Goal: Transaction & Acquisition: Download file/media

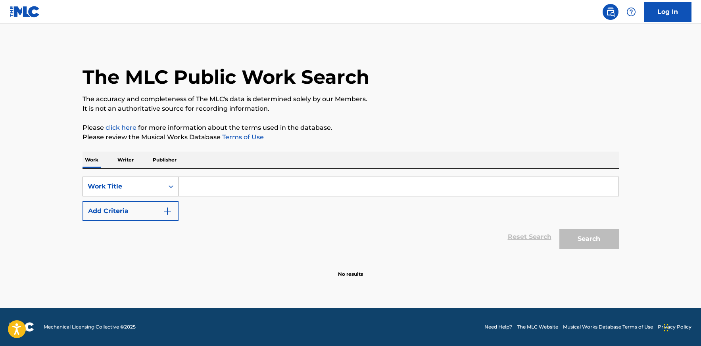
click at [126, 188] on div "Work Title" at bounding box center [123, 187] width 71 height 10
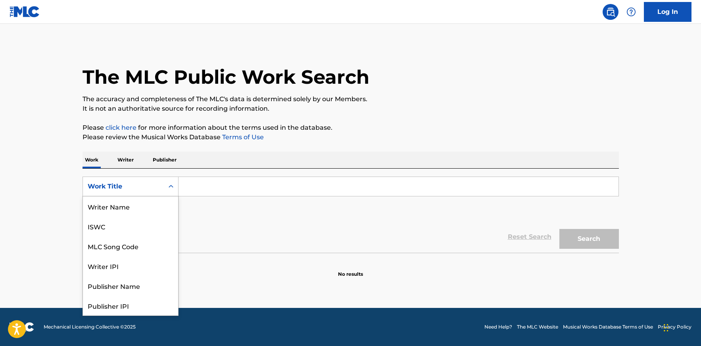
scroll to position [40, 0]
click at [161, 205] on div "MLC Song Code" at bounding box center [130, 206] width 95 height 20
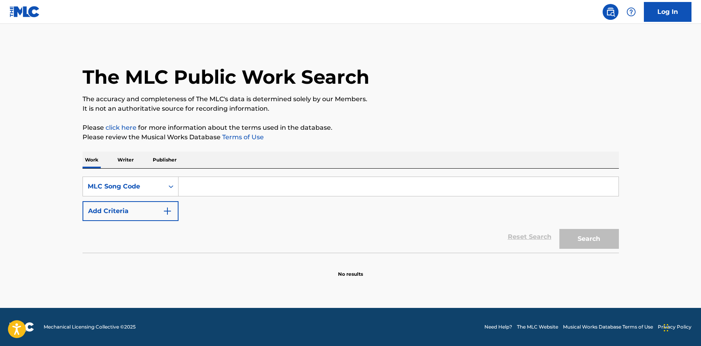
click at [224, 186] on input "Search Form" at bounding box center [398, 186] width 440 height 19
paste input "AD2EDM"
type input "AD2EDM"
click at [559, 229] on button "Search" at bounding box center [588, 239] width 59 height 20
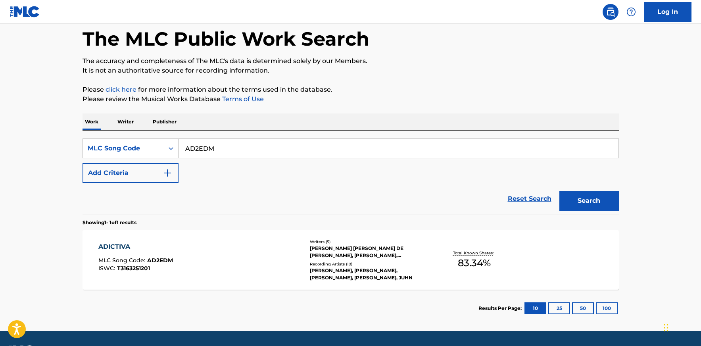
scroll to position [61, 0]
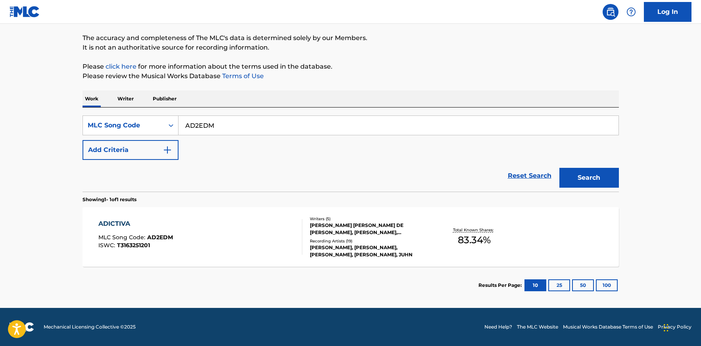
click at [131, 220] on div "ADICTIVA" at bounding box center [135, 224] width 75 height 10
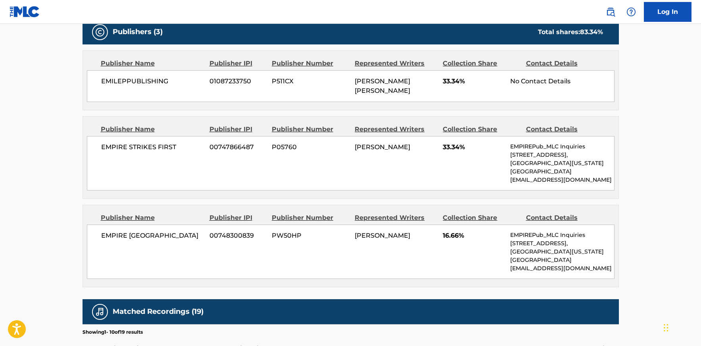
scroll to position [392, 0]
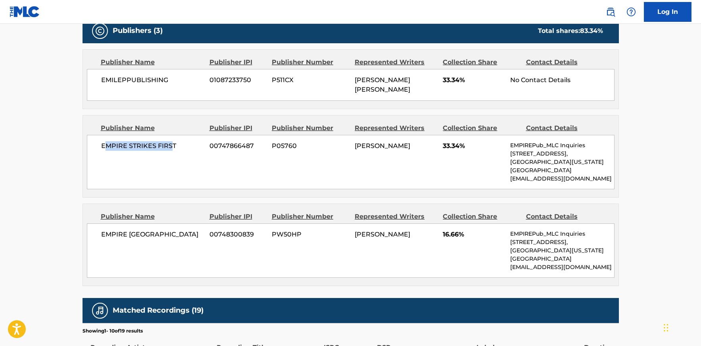
drag, startPoint x: 105, startPoint y: 140, endPoint x: 172, endPoint y: 140, distance: 67.4
click at [172, 141] on span "EMPIRE STRIKES FIRST" at bounding box center [152, 146] width 103 height 10
drag, startPoint x: 178, startPoint y: 138, endPoint x: 102, endPoint y: 138, distance: 76.1
click at [101, 141] on span "EMPIRE STRIKES FIRST" at bounding box center [152, 146] width 103 height 10
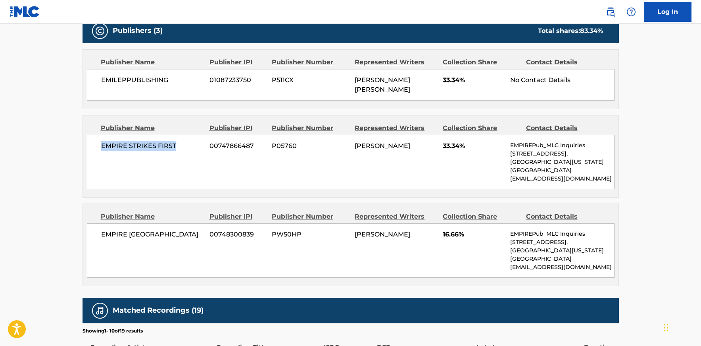
click at [102, 141] on span "EMPIRE STRIKES FIRST" at bounding box center [152, 146] width 103 height 10
drag, startPoint x: 102, startPoint y: 138, endPoint x: 186, endPoint y: 137, distance: 83.7
click at [186, 141] on span "EMPIRE STRIKES FIRST" at bounding box center [152, 146] width 103 height 10
drag, startPoint x: 469, startPoint y: 140, endPoint x: 442, endPoint y: 141, distance: 26.6
click at [442, 141] on span "33.34%" at bounding box center [472, 146] width 61 height 10
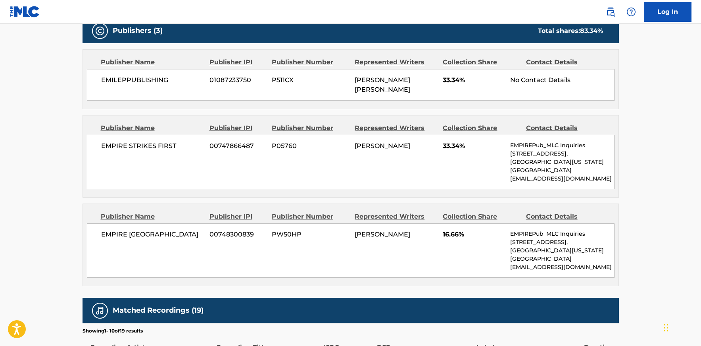
drag, startPoint x: 388, startPoint y: 224, endPoint x: 396, endPoint y: 226, distance: 8.9
click at [396, 230] on span "SHARON RAMIREZ LOPEZ" at bounding box center [382, 234] width 56 height 8
drag, startPoint x: 386, startPoint y: 237, endPoint x: 359, endPoint y: 233, distance: 27.3
click at [360, 233] on div "SHARON RAMIREZ LOPEZ" at bounding box center [395, 235] width 82 height 10
drag, startPoint x: 99, startPoint y: 226, endPoint x: 201, endPoint y: 227, distance: 102.3
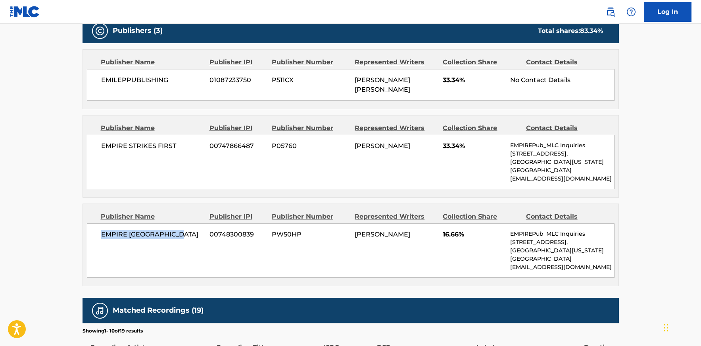
click at [192, 225] on div "EMPIRE SAN FRANCISCO 00748300839 PW50HP SHARON RAMIREZ LOPEZ 16.66% EMPIREPub_M…" at bounding box center [350, 250] width 527 height 54
drag, startPoint x: 356, startPoint y: 224, endPoint x: 408, endPoint y: 238, distance: 54.6
click at [408, 238] on div "SHARON RAMIREZ LOPEZ" at bounding box center [395, 235] width 82 height 10
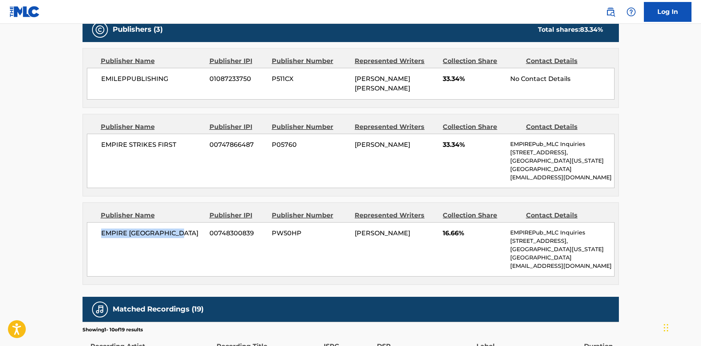
scroll to position [369, 0]
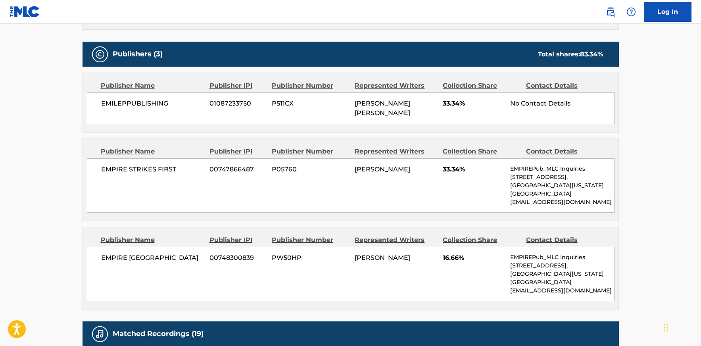
click at [404, 235] on div "Represented Writers" at bounding box center [395, 240] width 82 height 10
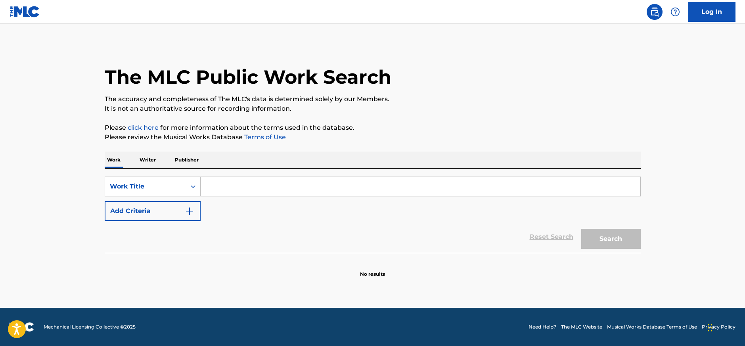
click at [723, 18] on link "Log In" at bounding box center [712, 12] width 48 height 20
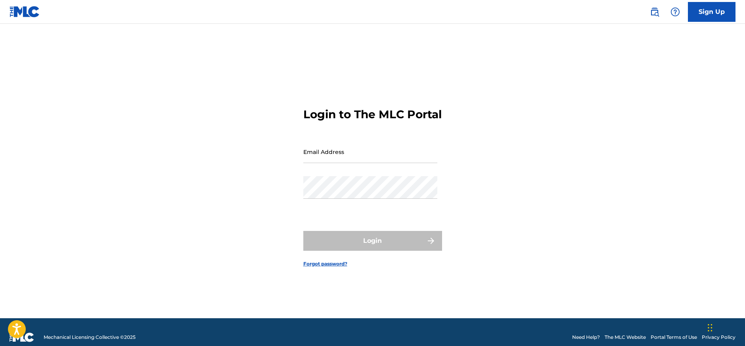
click at [323, 161] on input "Email Address" at bounding box center [370, 151] width 134 height 23
paste input "[EMAIL_ADDRESS][DOMAIN_NAME]"
type input "[EMAIL_ADDRESS][DOMAIN_NAME]"
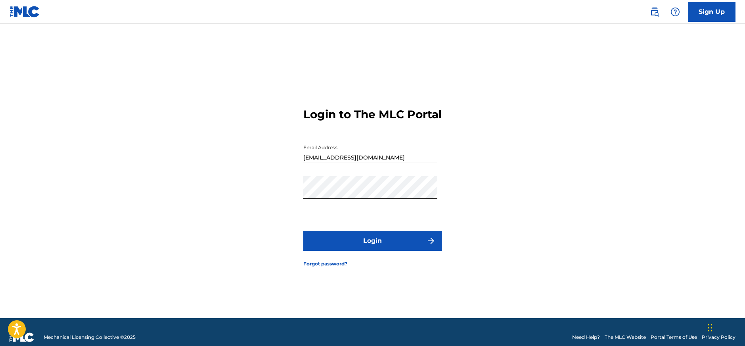
click at [330, 250] on button "Login" at bounding box center [372, 241] width 139 height 20
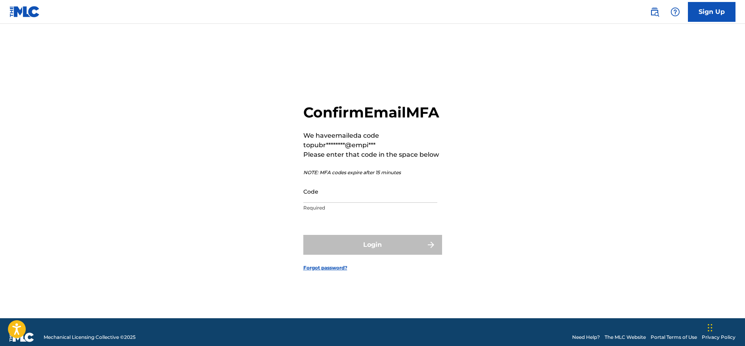
click at [346, 197] on input "Code" at bounding box center [370, 191] width 134 height 23
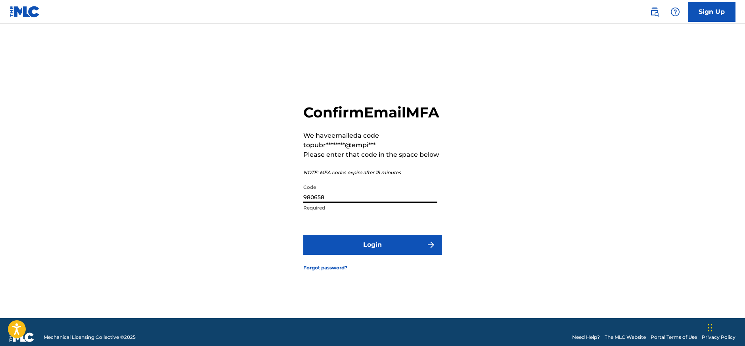
type input "980658"
click at [303, 235] on button "Login" at bounding box center [372, 245] width 139 height 20
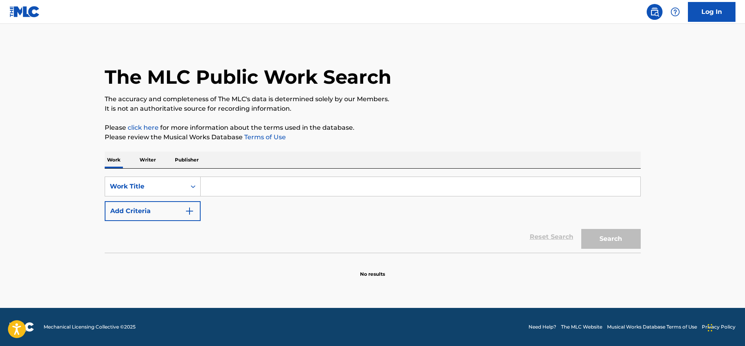
click at [730, 13] on link "Log In" at bounding box center [712, 12] width 48 height 20
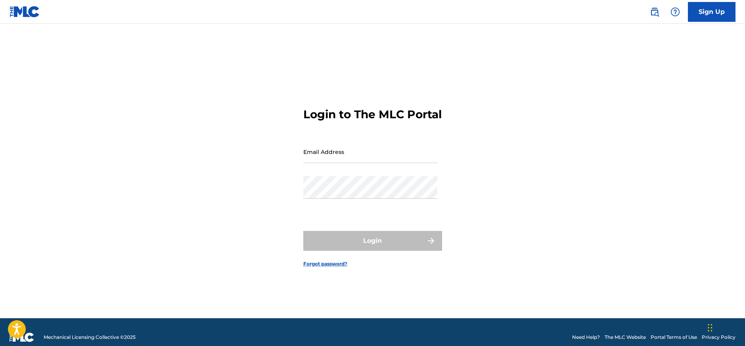
click at [331, 162] on input "Email Address" at bounding box center [370, 151] width 134 height 23
paste input "[EMAIL_ADDRESS][DOMAIN_NAME]"
type input "[EMAIL_ADDRESS][DOMAIN_NAME]"
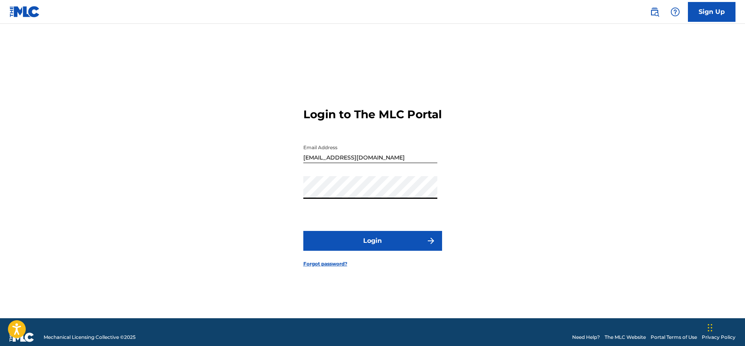
click at [357, 247] on button "Login" at bounding box center [372, 241] width 139 height 20
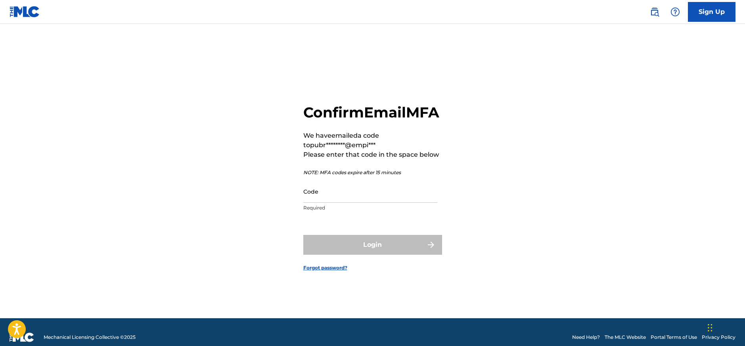
click at [336, 197] on input "Code" at bounding box center [370, 191] width 134 height 23
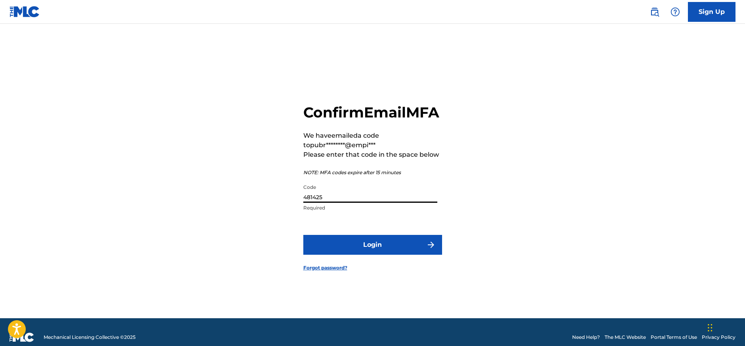
type input "481425"
click at [303, 235] on button "Login" at bounding box center [372, 245] width 139 height 20
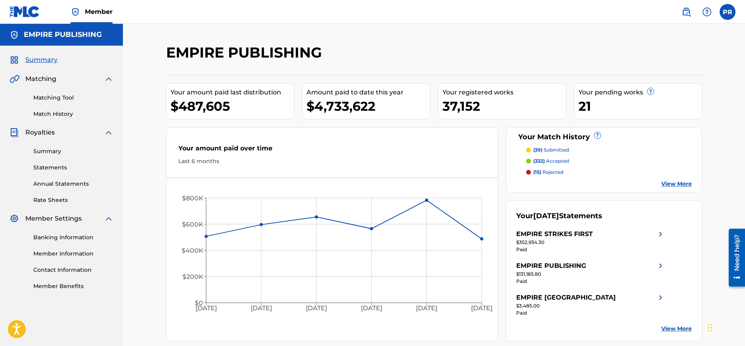
click at [61, 186] on link "Annual Statements" at bounding box center [73, 184] width 80 height 8
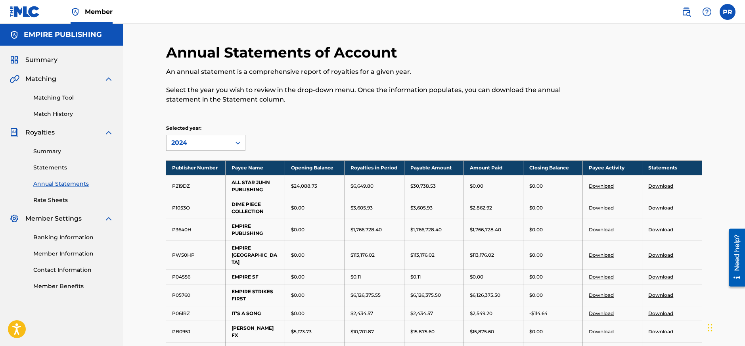
click at [48, 169] on link "Statements" at bounding box center [73, 167] width 80 height 8
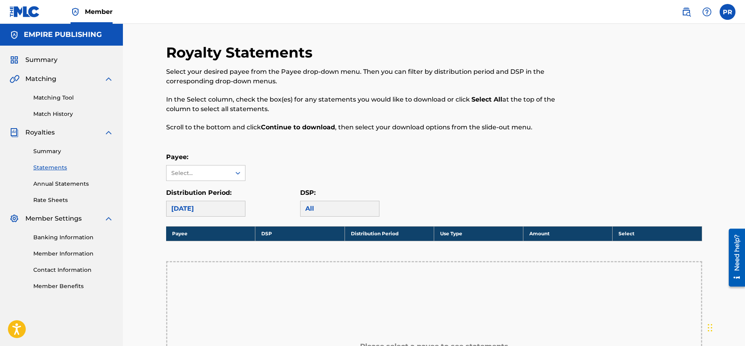
click at [52, 151] on link "Summary" at bounding box center [73, 151] width 80 height 8
click at [205, 172] on div "Select..." at bounding box center [198, 173] width 54 height 8
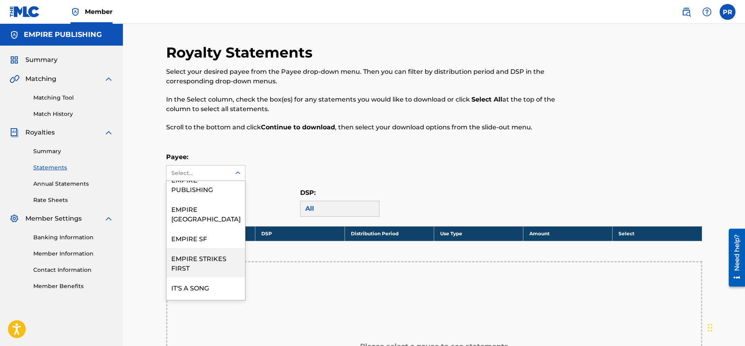
scroll to position [73, 0]
click at [220, 253] on div "EMPIRE STRIKES FIRST" at bounding box center [206, 259] width 79 height 29
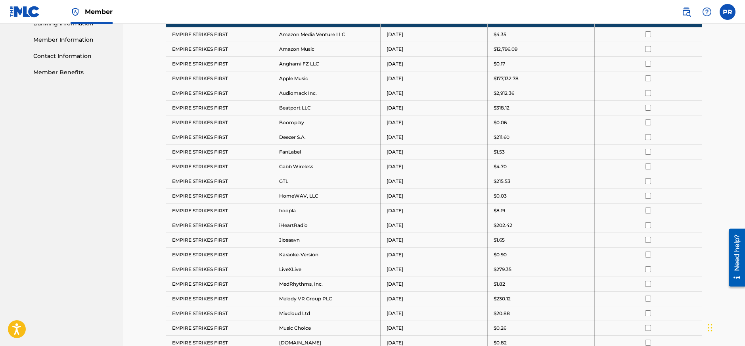
scroll to position [194, 0]
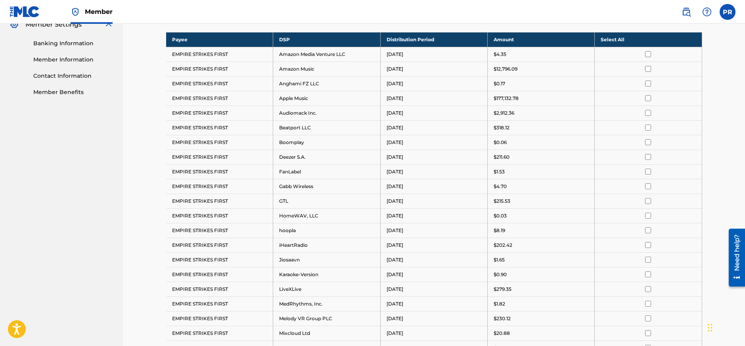
drag, startPoint x: 612, startPoint y: 38, endPoint x: 611, endPoint y: 43, distance: 5.6
click at [612, 38] on th "Select All" at bounding box center [648, 39] width 107 height 15
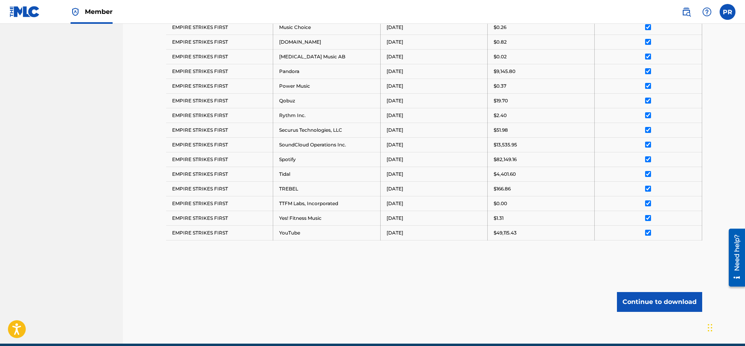
scroll to position [515, 0]
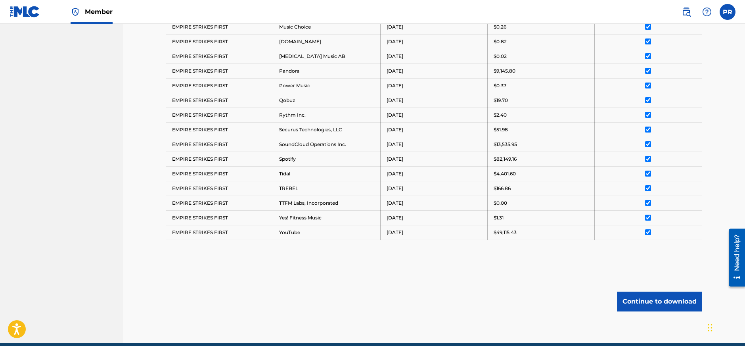
click at [660, 293] on button "Continue to download" at bounding box center [659, 301] width 85 height 20
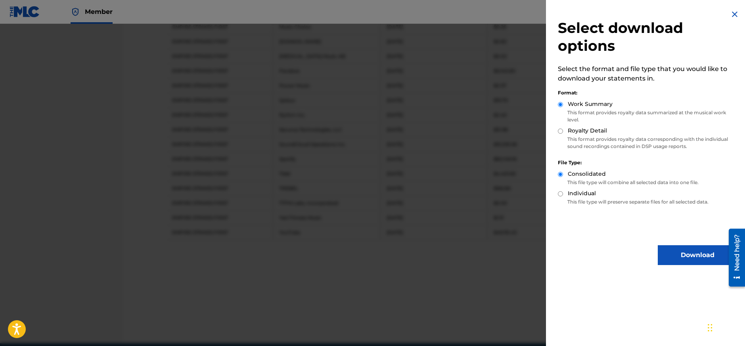
click at [685, 252] on button "Download" at bounding box center [697, 255] width 79 height 20
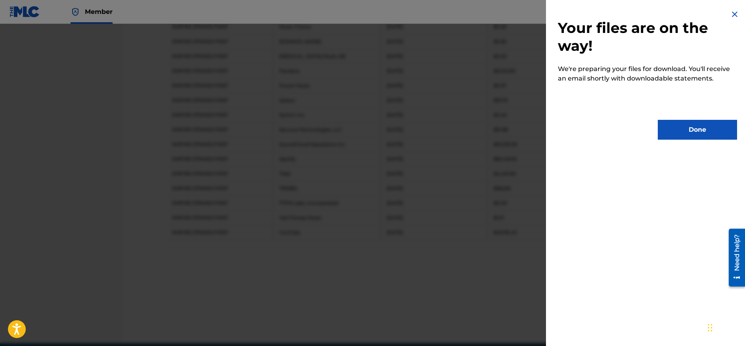
click at [680, 137] on button "Done" at bounding box center [697, 130] width 79 height 20
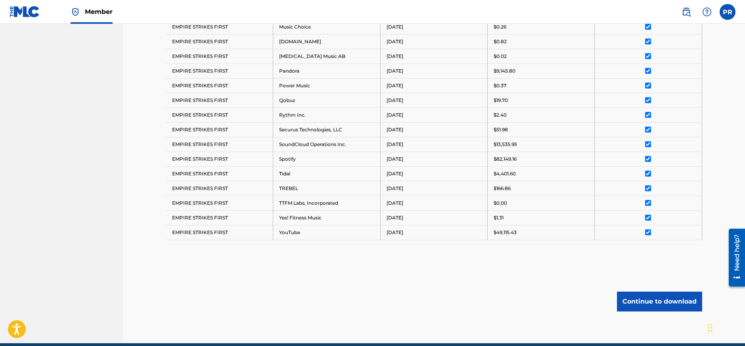
click at [675, 294] on button "Continue to download" at bounding box center [659, 301] width 85 height 20
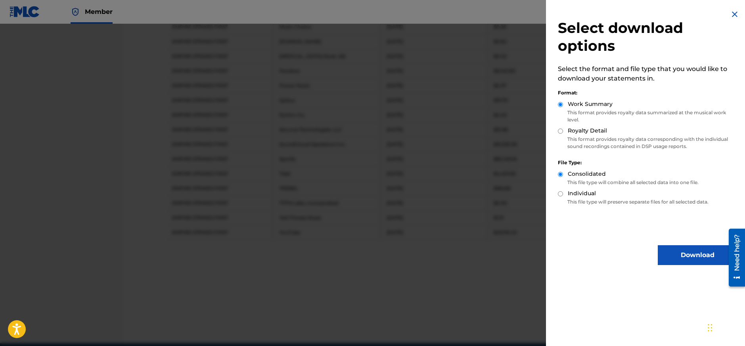
drag, startPoint x: 559, startPoint y: 129, endPoint x: 563, endPoint y: 136, distance: 8.0
click at [559, 130] on input "Royalty Detail" at bounding box center [560, 130] width 5 height 5
radio input "true"
click at [695, 257] on button "Download" at bounding box center [697, 255] width 79 height 20
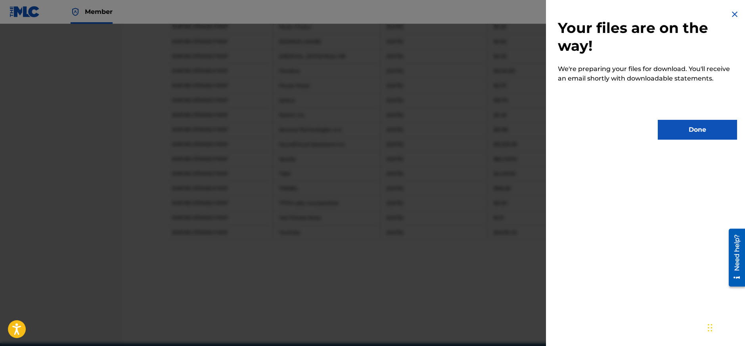
drag, startPoint x: 687, startPoint y: 134, endPoint x: 667, endPoint y: 104, distance: 36.2
click at [687, 133] on button "Done" at bounding box center [697, 130] width 79 height 20
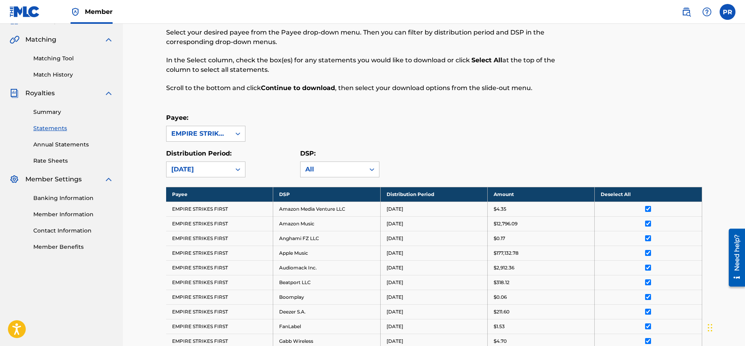
scroll to position [0, 0]
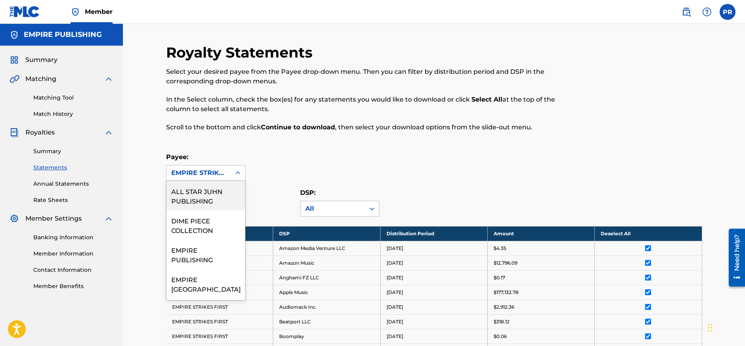
click at [211, 174] on div "EMPIRE STRIKES FIRST" at bounding box center [198, 173] width 55 height 10
click at [215, 246] on div "EMPIRE PUBLISHING" at bounding box center [206, 253] width 79 height 29
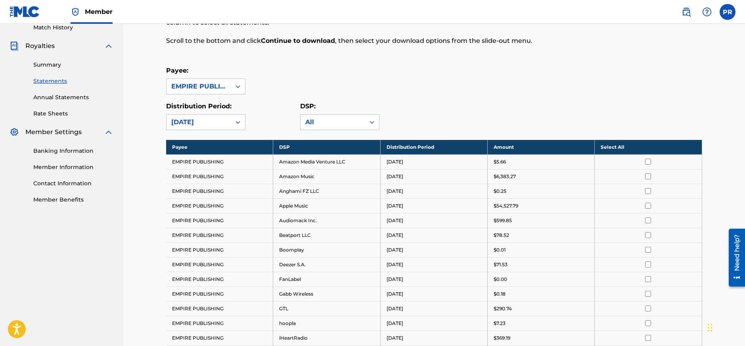
click at [608, 149] on th "Select All" at bounding box center [648, 147] width 107 height 15
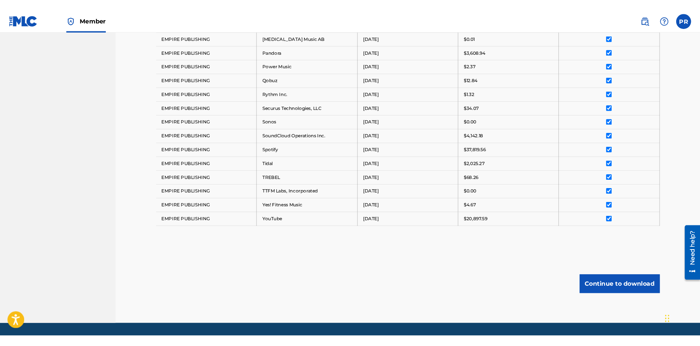
scroll to position [521, 0]
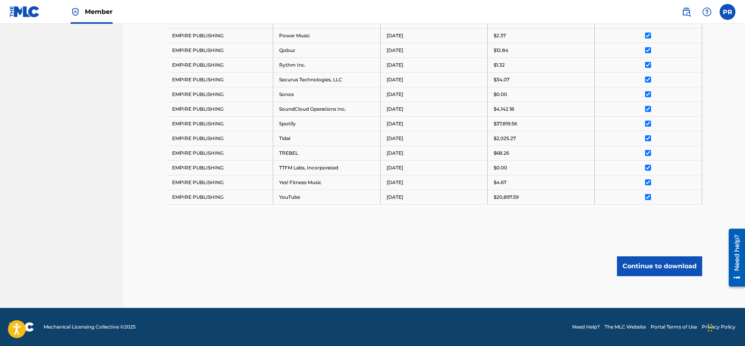
click at [668, 270] on button "Continue to download" at bounding box center [659, 266] width 85 height 20
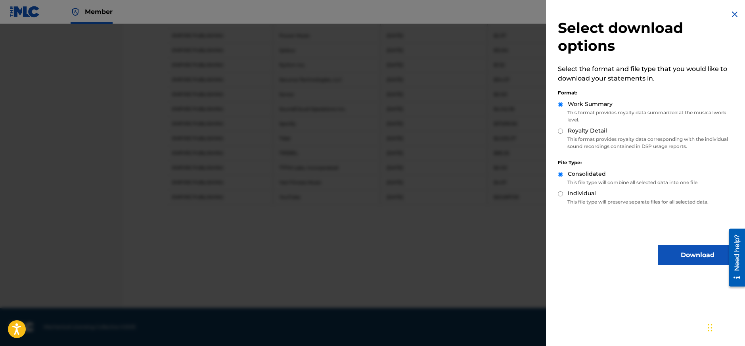
click at [686, 257] on button "Download" at bounding box center [697, 255] width 79 height 20
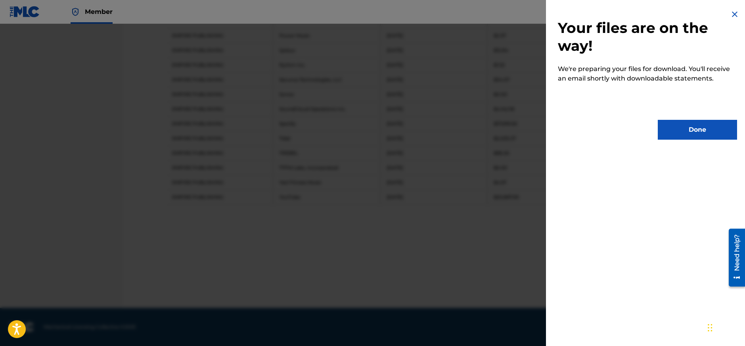
click at [682, 126] on button "Done" at bounding box center [697, 130] width 79 height 20
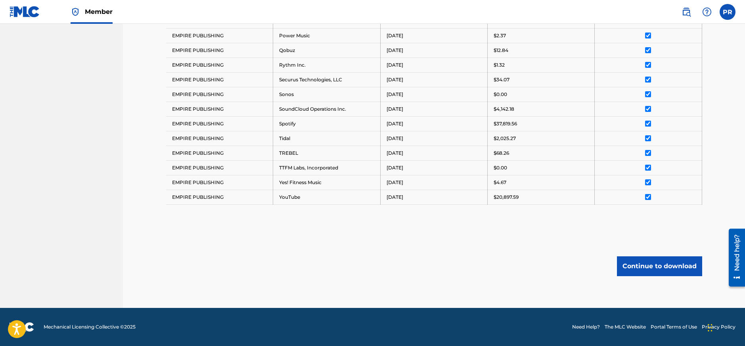
click at [668, 264] on button "Continue to download" at bounding box center [659, 266] width 85 height 20
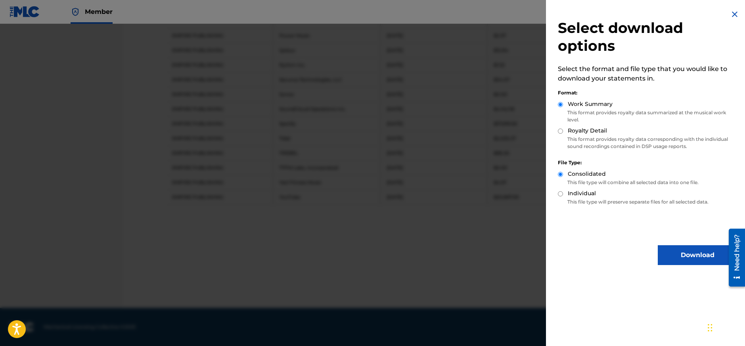
click at [562, 131] on input "Royalty Detail" at bounding box center [560, 130] width 5 height 5
radio input "true"
click at [676, 253] on button "Download" at bounding box center [697, 255] width 79 height 20
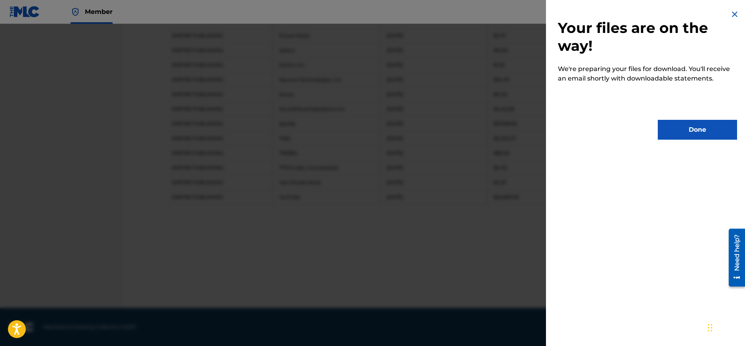
click at [691, 125] on button "Done" at bounding box center [697, 130] width 79 height 20
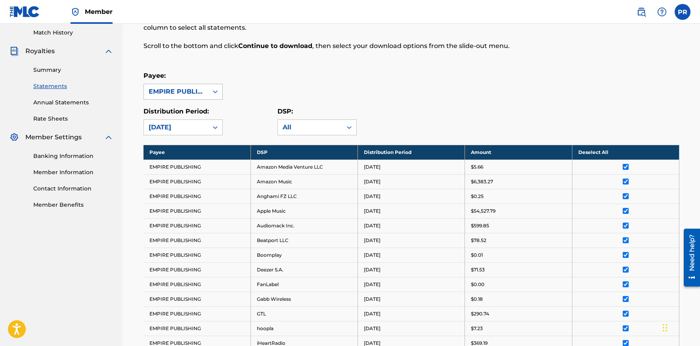
scroll to position [84, 0]
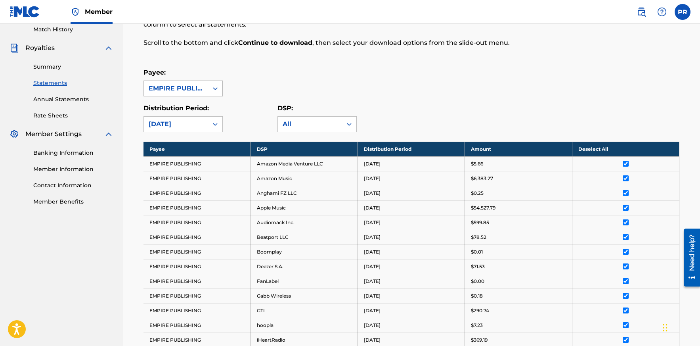
click at [197, 87] on div "EMPIRE PUBLISHING" at bounding box center [176, 89] width 55 height 10
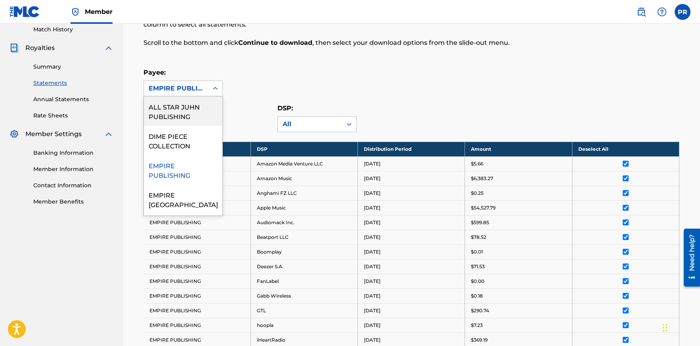
click at [197, 87] on div "EMPIRE PUBLISHING" at bounding box center [176, 89] width 55 height 10
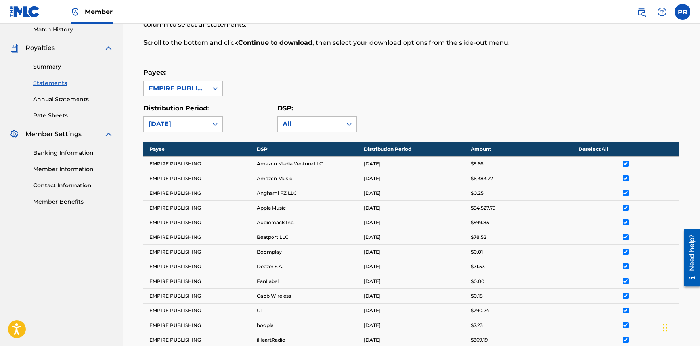
click at [197, 88] on div "EMPIRE PUBLISHING" at bounding box center [176, 89] width 55 height 10
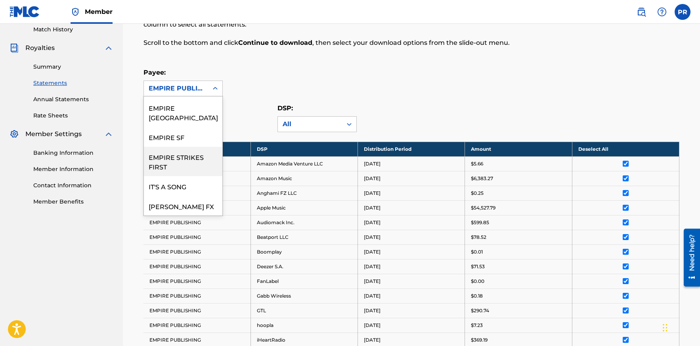
scroll to position [115, 0]
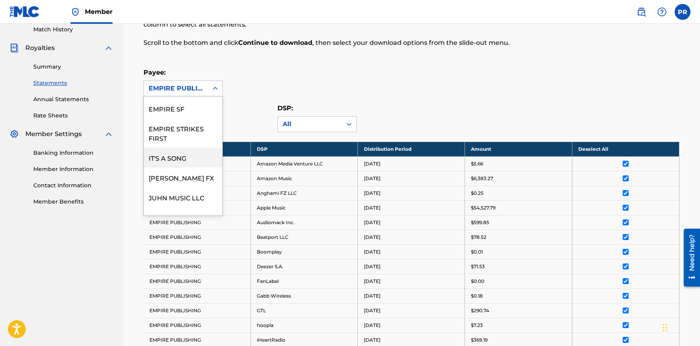
click at [199, 148] on div "IT'S A SONG" at bounding box center [183, 157] width 79 height 20
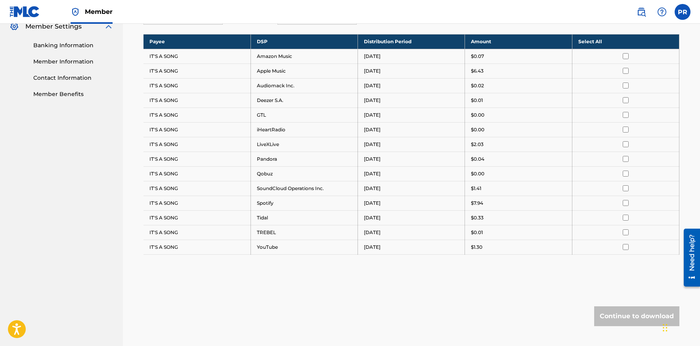
scroll to position [194, 0]
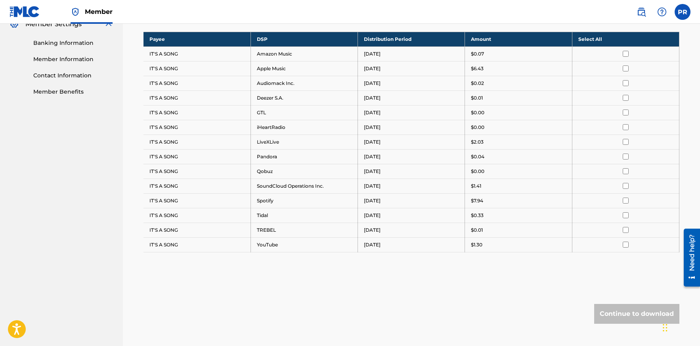
click at [579, 38] on th "Select All" at bounding box center [625, 39] width 107 height 15
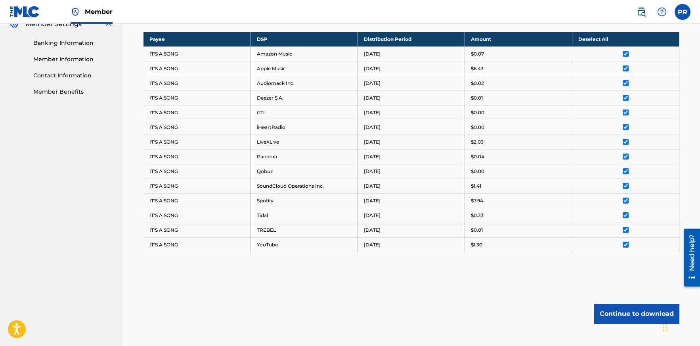
click at [630, 318] on button "Continue to download" at bounding box center [636, 314] width 85 height 20
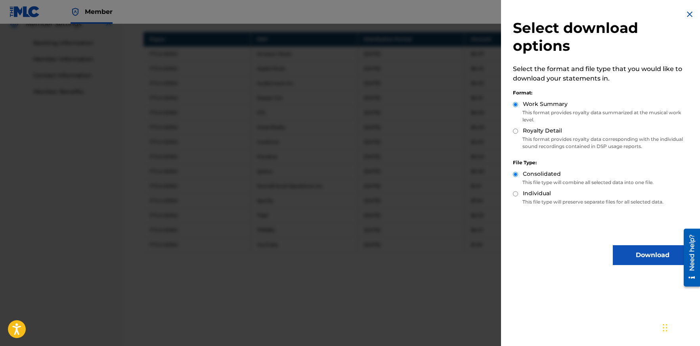
click at [640, 254] on button "Download" at bounding box center [652, 255] width 79 height 20
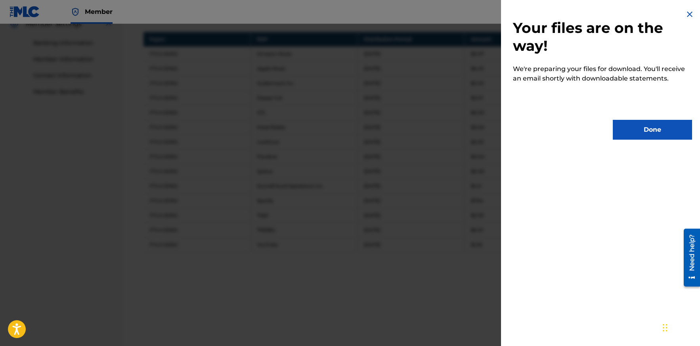
drag, startPoint x: 633, startPoint y: 136, endPoint x: 632, endPoint y: 140, distance: 4.5
click at [633, 136] on button "Done" at bounding box center [652, 130] width 79 height 20
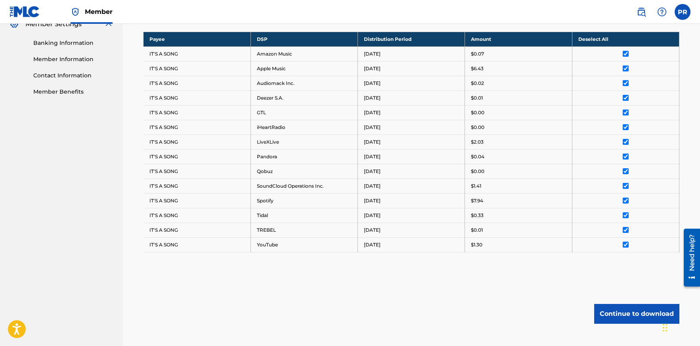
click at [631, 325] on div "Royalty Statements Select your desired payee from the Payee drop-down menu. The…" at bounding box center [412, 102] width 536 height 506
click at [628, 311] on button "Continue to download" at bounding box center [636, 314] width 85 height 20
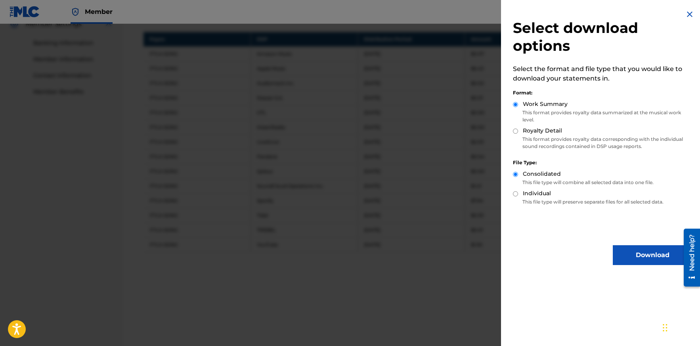
drag, startPoint x: 514, startPoint y: 131, endPoint x: 543, endPoint y: 156, distance: 38.0
click at [514, 131] on input "Royalty Detail" at bounding box center [515, 130] width 5 height 5
radio input "true"
click at [638, 255] on button "Download" at bounding box center [652, 255] width 79 height 20
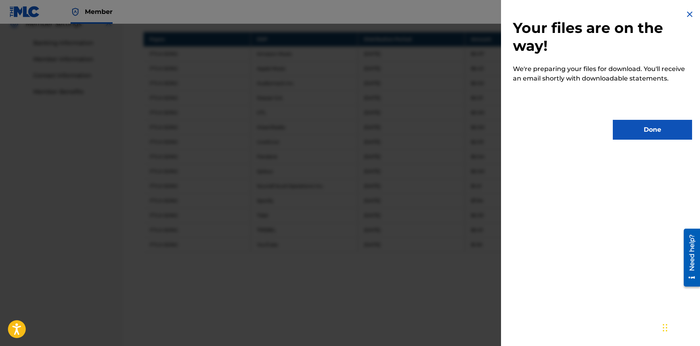
click at [626, 129] on button "Done" at bounding box center [652, 130] width 79 height 20
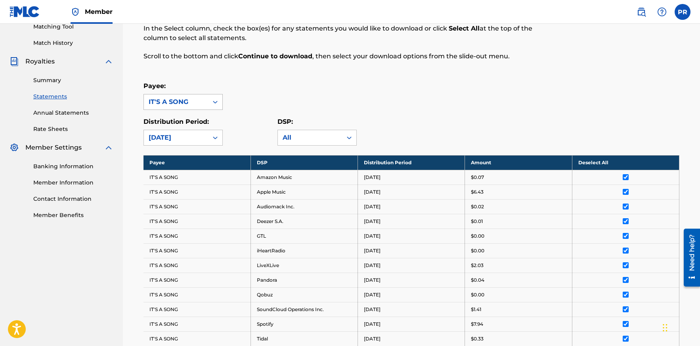
scroll to position [71, 0]
drag, startPoint x: 146, startPoint y: 96, endPoint x: 152, endPoint y: 100, distance: 7.8
click at [146, 96] on div "IT'S A SONG" at bounding box center [176, 102] width 64 height 15
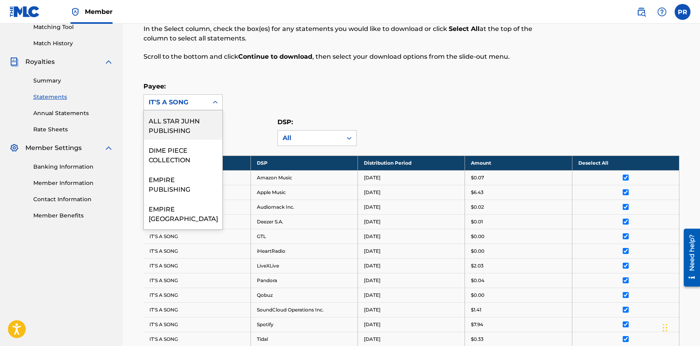
click at [172, 100] on div "IT'S A SONG" at bounding box center [176, 103] width 55 height 10
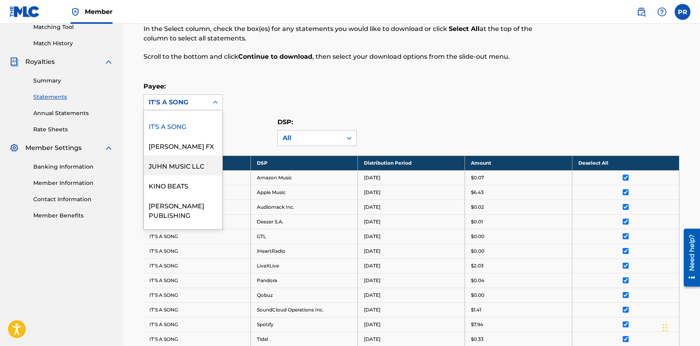
scroll to position [161, 0]
click at [188, 137] on div "[PERSON_NAME] FX" at bounding box center [183, 145] width 79 height 20
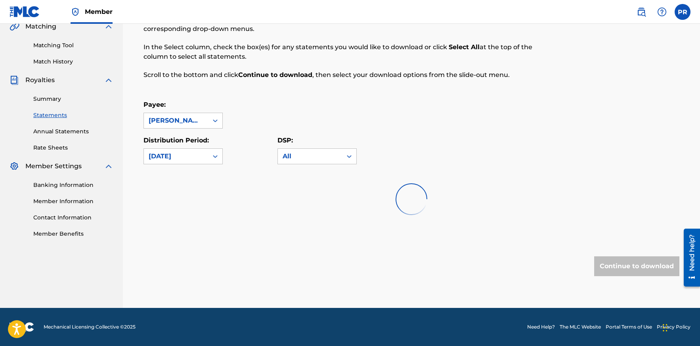
scroll to position [80, 0]
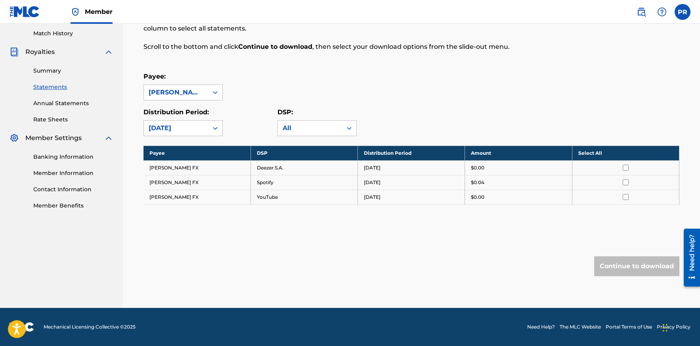
drag, startPoint x: 597, startPoint y: 154, endPoint x: 611, endPoint y: 209, distance: 57.1
click at [598, 156] on th "Select All" at bounding box center [625, 153] width 107 height 15
click at [629, 273] on button "Continue to download" at bounding box center [636, 266] width 85 height 20
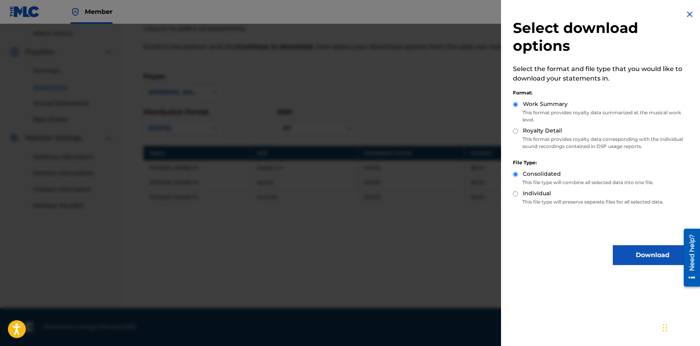
click at [657, 255] on button "Download" at bounding box center [652, 255] width 79 height 20
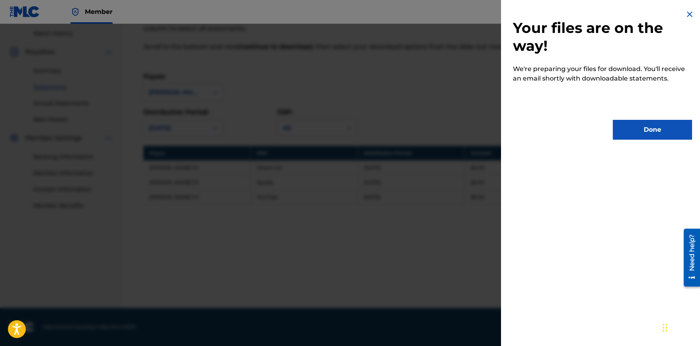
drag, startPoint x: 625, startPoint y: 129, endPoint x: 630, endPoint y: 176, distance: 47.1
click at [625, 129] on button "Done" at bounding box center [652, 130] width 79 height 20
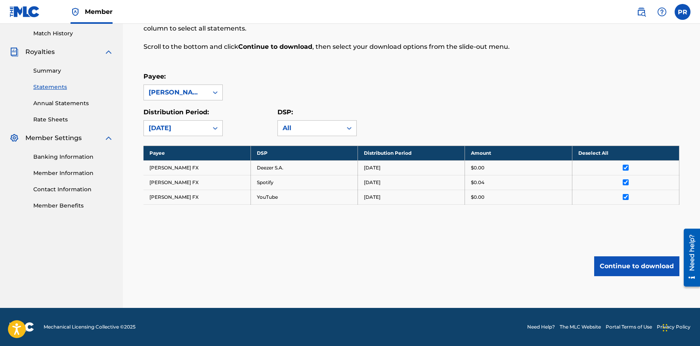
click at [639, 265] on button "Continue to download" at bounding box center [636, 266] width 85 height 20
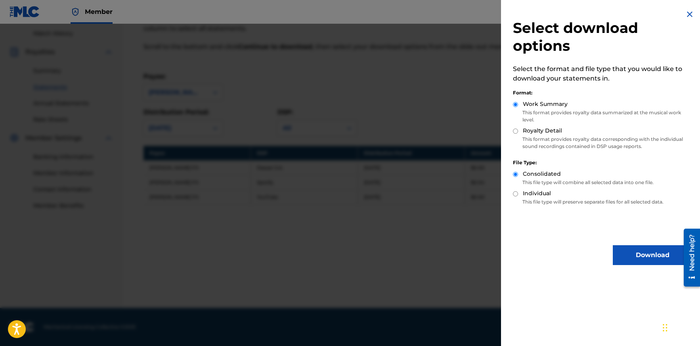
click at [517, 132] on input "Royalty Detail" at bounding box center [515, 130] width 5 height 5
radio input "true"
click at [629, 251] on button "Download" at bounding box center [652, 255] width 79 height 20
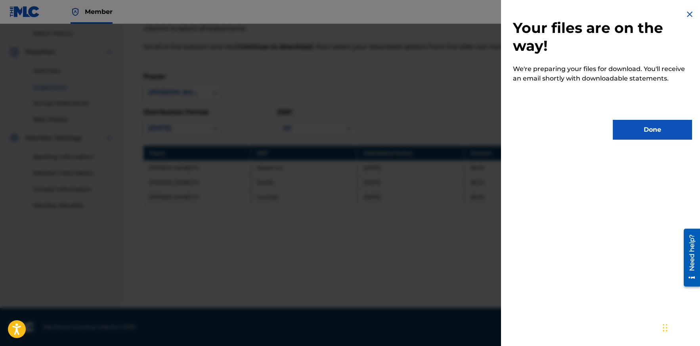
click at [650, 129] on button "Done" at bounding box center [652, 130] width 79 height 20
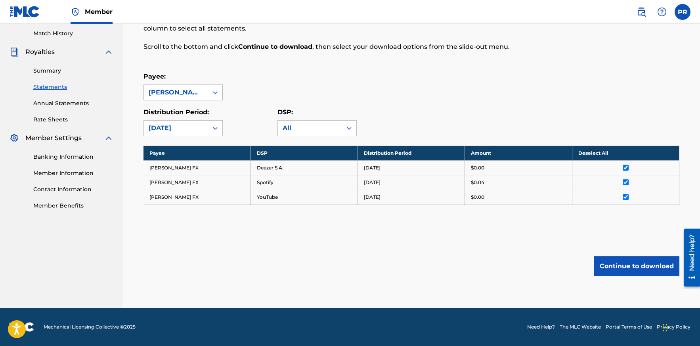
click at [209, 95] on div at bounding box center [215, 92] width 14 height 14
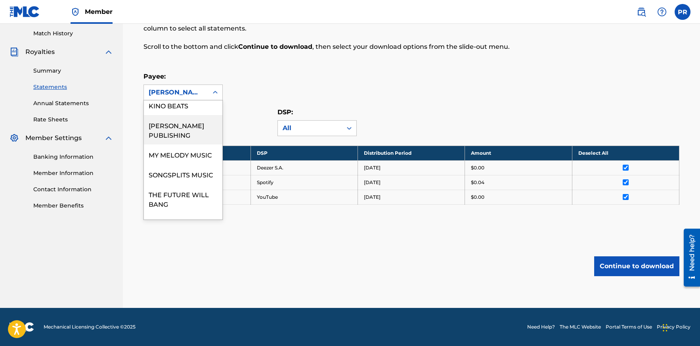
scroll to position [232, 0]
click at [188, 144] on div "MY MELODY MUSIC" at bounding box center [183, 154] width 79 height 20
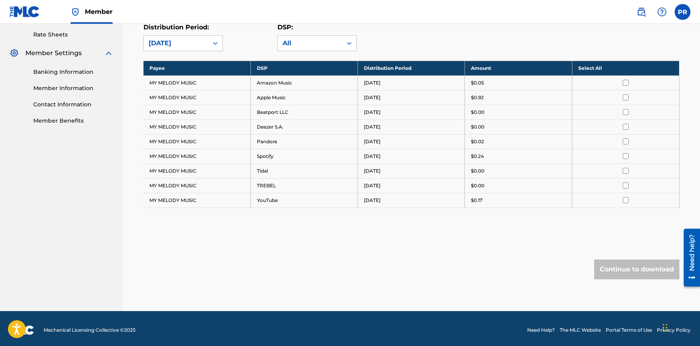
scroll to position [168, 0]
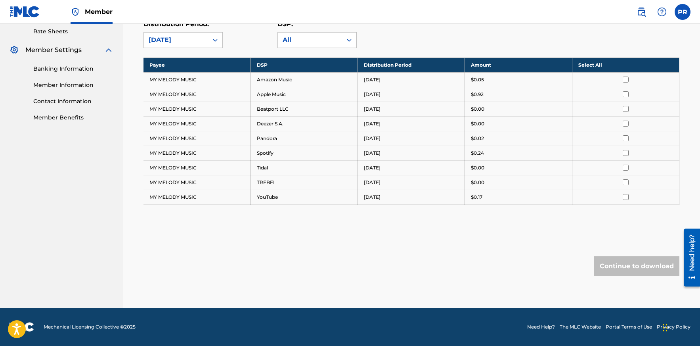
click at [593, 67] on th "Select All" at bounding box center [625, 64] width 107 height 15
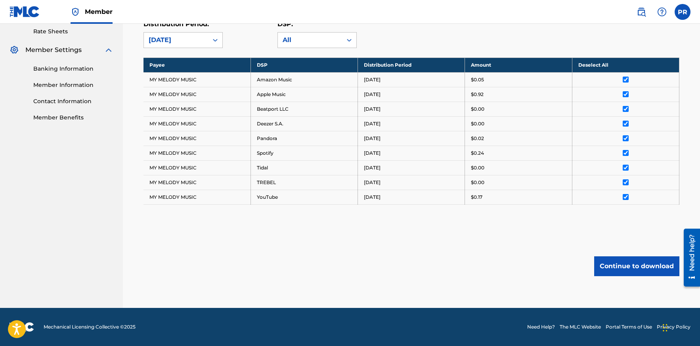
click at [617, 267] on button "Continue to download" at bounding box center [636, 266] width 85 height 20
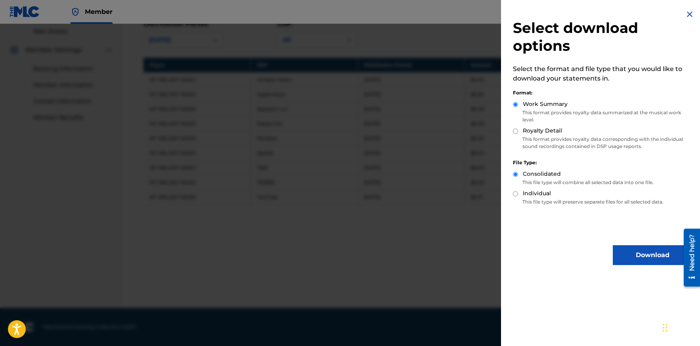
click at [624, 253] on button "Download" at bounding box center [652, 255] width 79 height 20
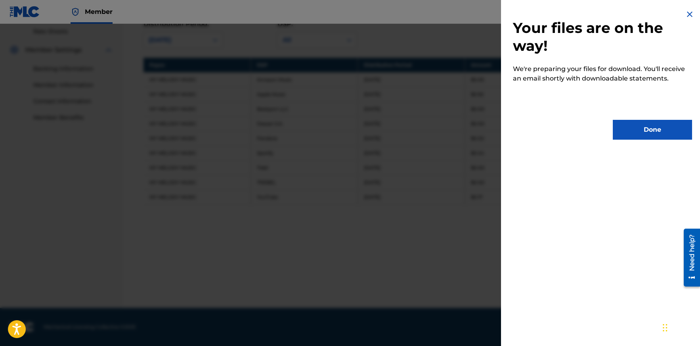
drag, startPoint x: 638, startPoint y: 132, endPoint x: 638, endPoint y: 152, distance: 19.8
click at [638, 132] on button "Done" at bounding box center [652, 130] width 79 height 20
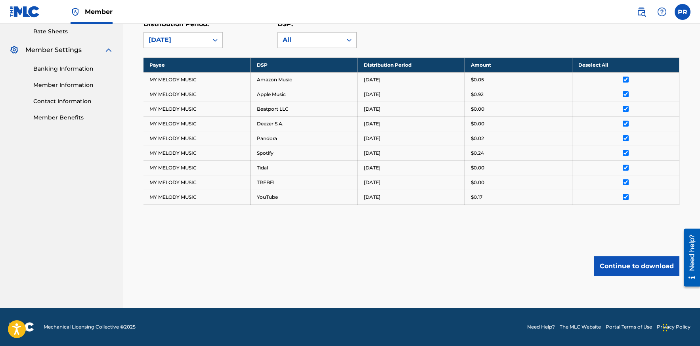
click at [635, 264] on button "Continue to download" at bounding box center [636, 266] width 85 height 20
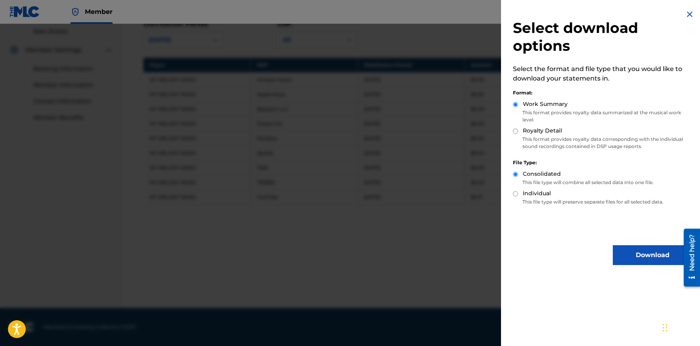
drag, startPoint x: 514, startPoint y: 132, endPoint x: 519, endPoint y: 151, distance: 19.3
click at [514, 132] on input "Royalty Detail" at bounding box center [515, 130] width 5 height 5
radio input "true"
click at [618, 247] on button "Download" at bounding box center [652, 255] width 79 height 20
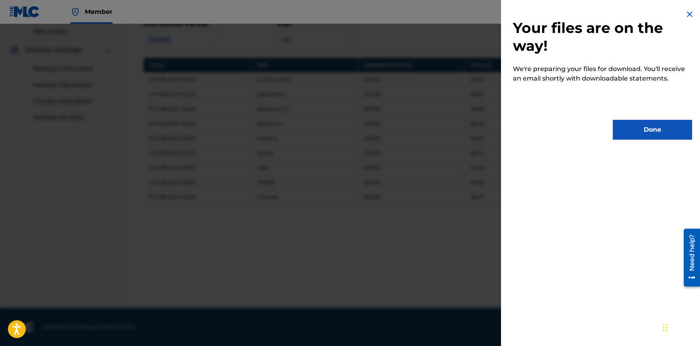
click at [640, 134] on button "Done" at bounding box center [652, 130] width 79 height 20
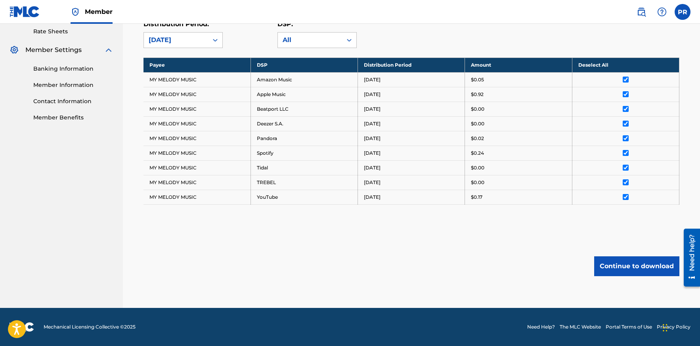
click at [643, 267] on button "Continue to download" at bounding box center [636, 266] width 85 height 20
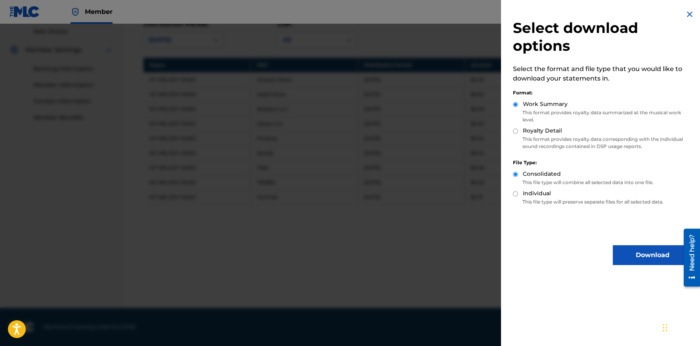
click at [619, 255] on button "Download" at bounding box center [652, 255] width 79 height 20
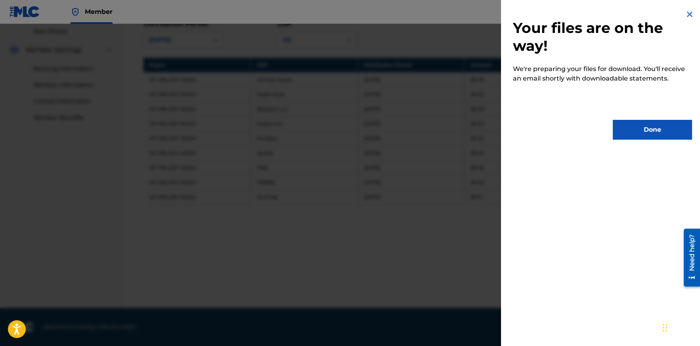
drag, startPoint x: 633, startPoint y: 132, endPoint x: 630, endPoint y: 173, distance: 40.9
click at [633, 133] on button "Done" at bounding box center [652, 130] width 79 height 20
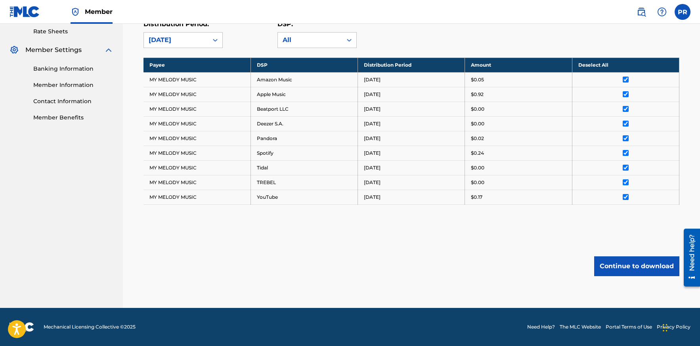
click at [626, 270] on button "Continue to download" at bounding box center [636, 266] width 85 height 20
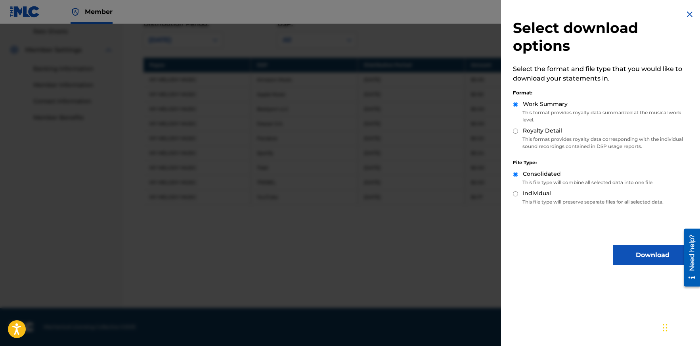
click at [516, 131] on input "Royalty Detail" at bounding box center [515, 130] width 5 height 5
radio input "true"
click at [638, 251] on button "Download" at bounding box center [652, 255] width 79 height 20
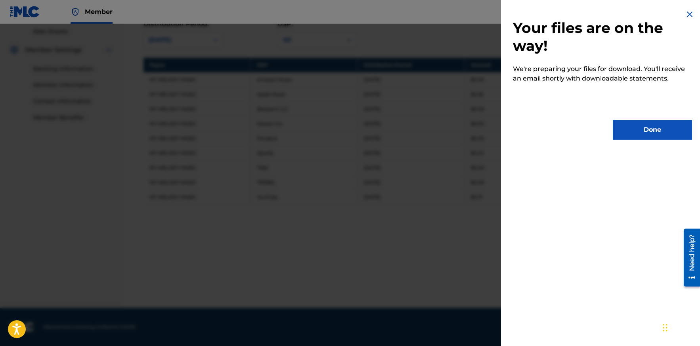
drag, startPoint x: 620, startPoint y: 133, endPoint x: 613, endPoint y: 134, distance: 8.0
click at [620, 133] on button "Done" at bounding box center [652, 130] width 79 height 20
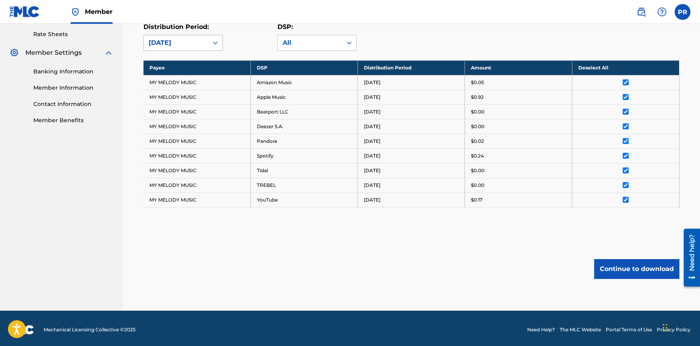
drag, startPoint x: 191, startPoint y: 41, endPoint x: 191, endPoint y: 46, distance: 5.2
click at [191, 42] on div "[DATE]" at bounding box center [176, 43] width 55 height 10
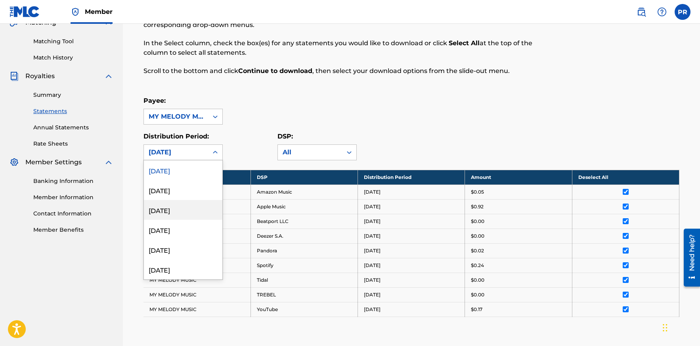
scroll to position [0, 0]
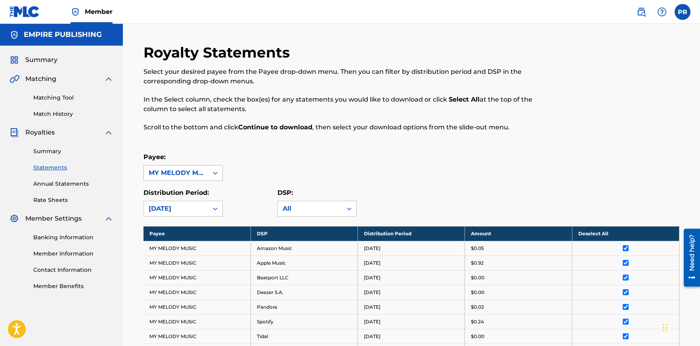
drag, startPoint x: 272, startPoint y: 150, endPoint x: 208, endPoint y: 167, distance: 66.7
click at [272, 150] on div "Royalty Statements Select your desired payee from the Payee drop-down menu. The…" at bounding box center [412, 260] width 536 height 433
click at [194, 168] on div "MY MELODY MUSIC" at bounding box center [176, 173] width 55 height 10
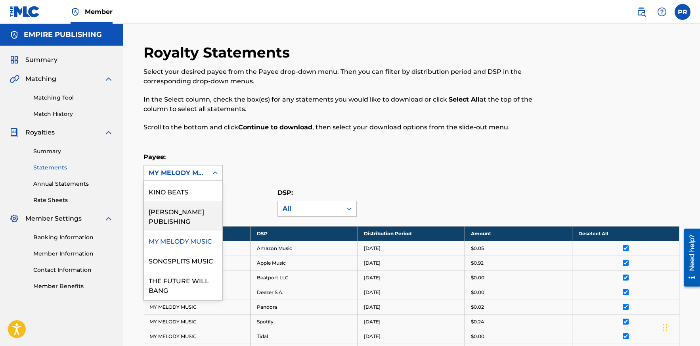
scroll to position [236, 0]
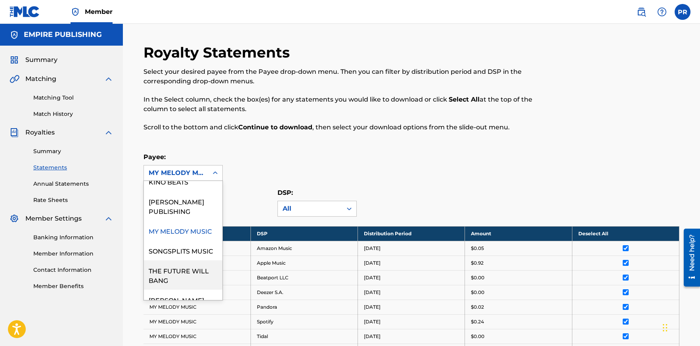
drag, startPoint x: 247, startPoint y: 165, endPoint x: 245, endPoint y: 172, distance: 7.6
click at [247, 165] on div "Payee: THE FUTURE WILL BANG, 14 of 15. 15 results available. Use Up and Down to…" at bounding box center [412, 166] width 536 height 29
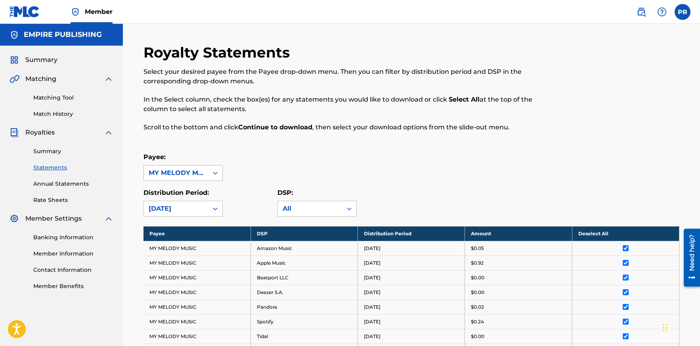
click at [180, 178] on div "MY MELODY MUSIC" at bounding box center [176, 172] width 64 height 15
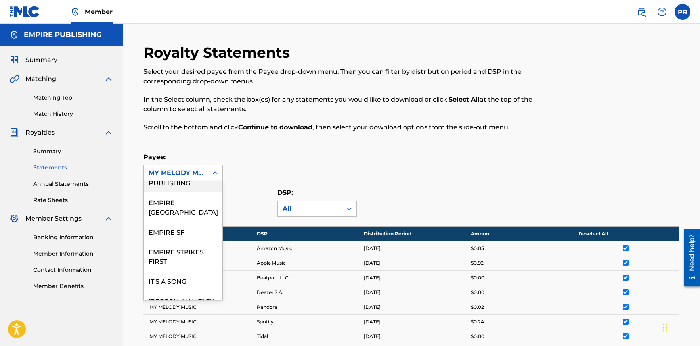
scroll to position [84, 0]
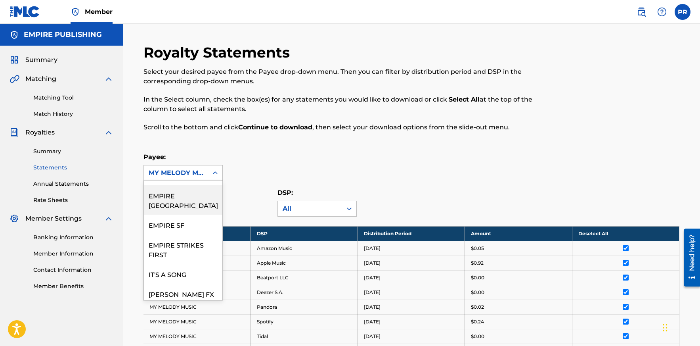
click at [190, 196] on div "EMPIRE [GEOGRAPHIC_DATA]" at bounding box center [183, 199] width 79 height 29
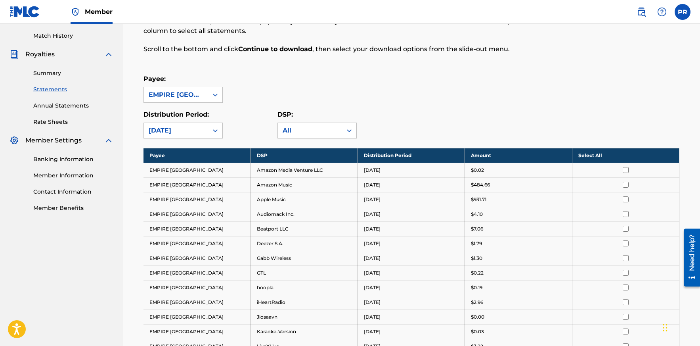
scroll to position [79, 0]
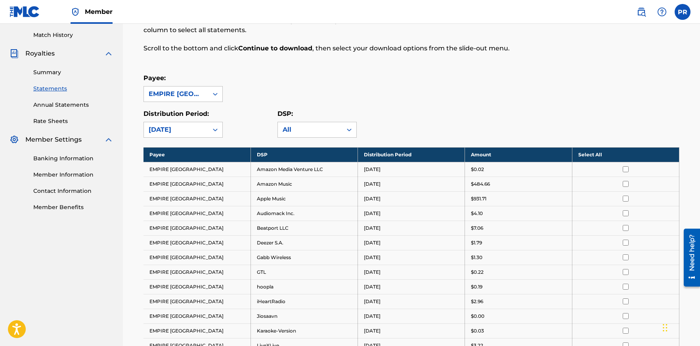
click at [587, 153] on th "Select All" at bounding box center [625, 154] width 107 height 15
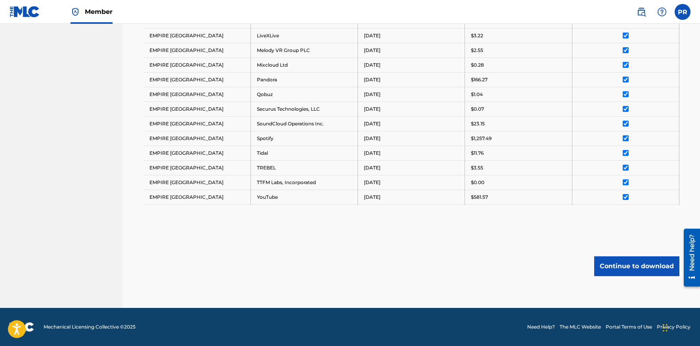
click at [622, 271] on button "Continue to download" at bounding box center [636, 266] width 85 height 20
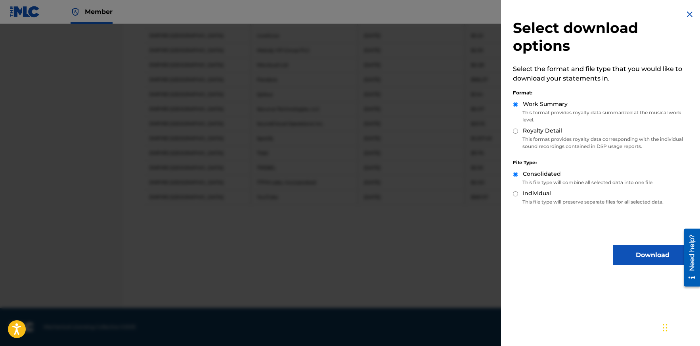
click at [646, 250] on button "Download" at bounding box center [652, 255] width 79 height 20
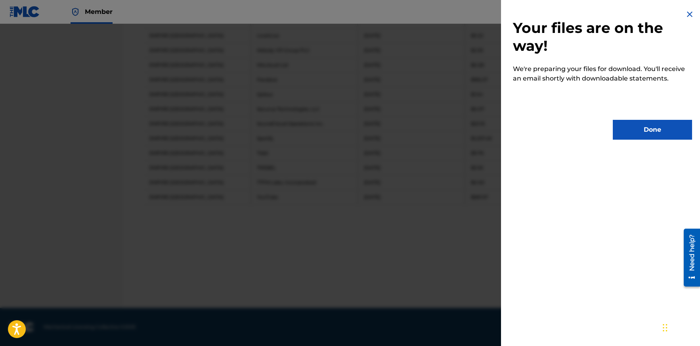
click at [638, 134] on button "Done" at bounding box center [652, 130] width 79 height 20
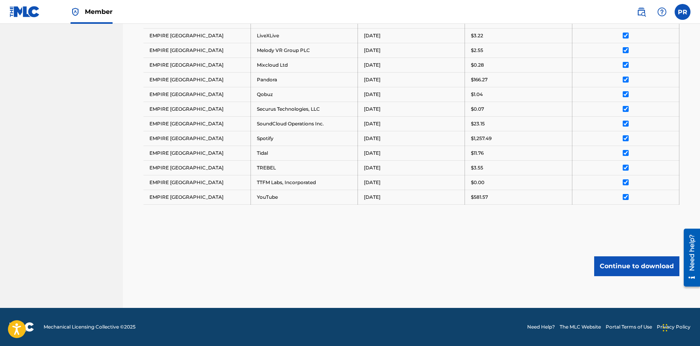
click at [616, 271] on button "Continue to download" at bounding box center [636, 266] width 85 height 20
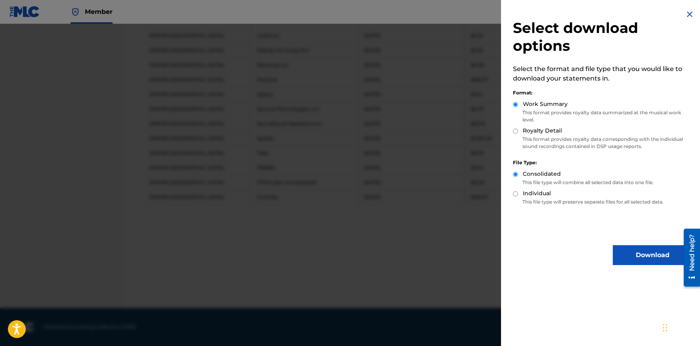
click at [515, 131] on input "Royalty Detail" at bounding box center [515, 130] width 5 height 5
radio input "true"
click at [645, 262] on button "Download" at bounding box center [652, 255] width 79 height 20
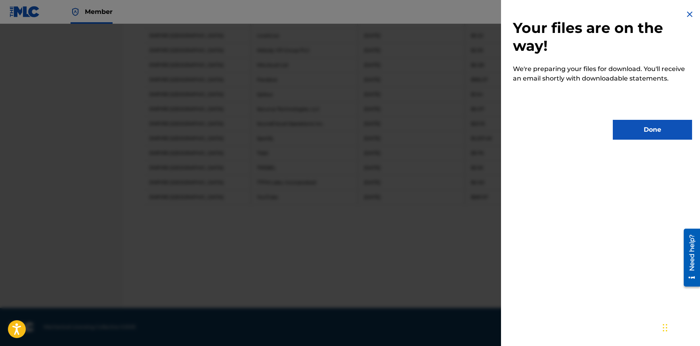
click at [656, 128] on button "Done" at bounding box center [652, 130] width 79 height 20
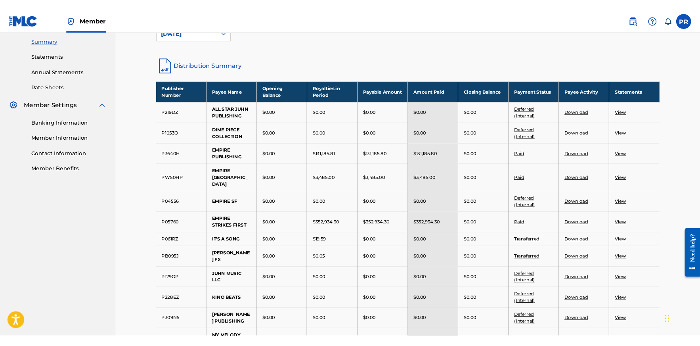
scroll to position [128, 0]
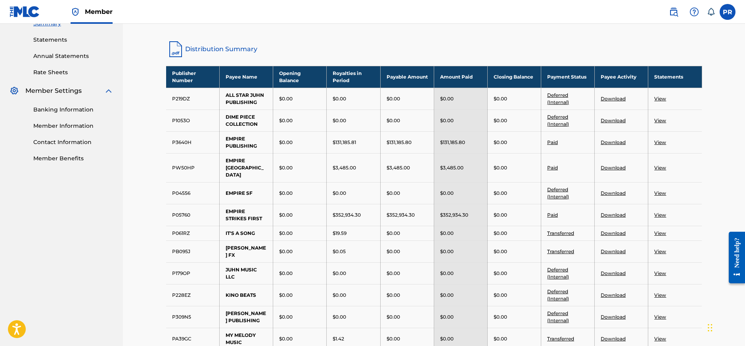
click at [606, 212] on link "Download" at bounding box center [613, 215] width 25 height 6
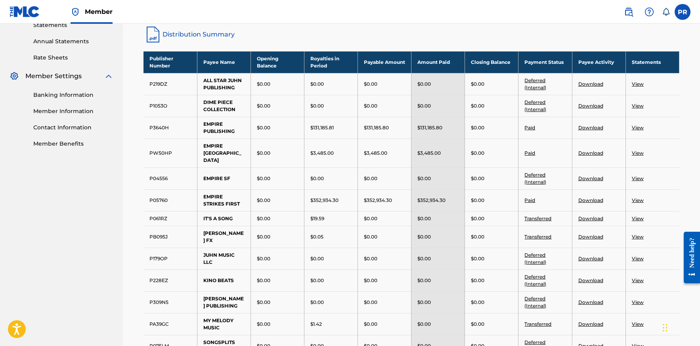
scroll to position [145, 0]
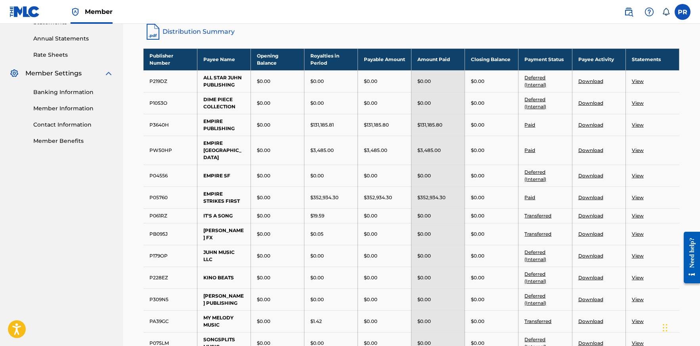
click at [571, 132] on td "Paid" at bounding box center [546, 125] width 54 height 22
click at [601, 127] on link "Download" at bounding box center [590, 125] width 25 height 6
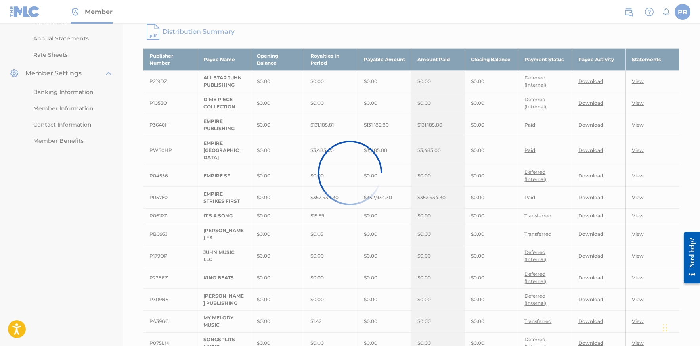
click at [597, 125] on div at bounding box center [350, 173] width 700 height 346
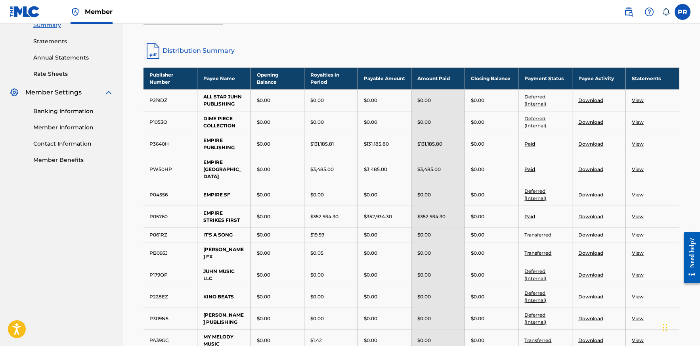
scroll to position [153, 0]
